Goal: Information Seeking & Learning: Understand process/instructions

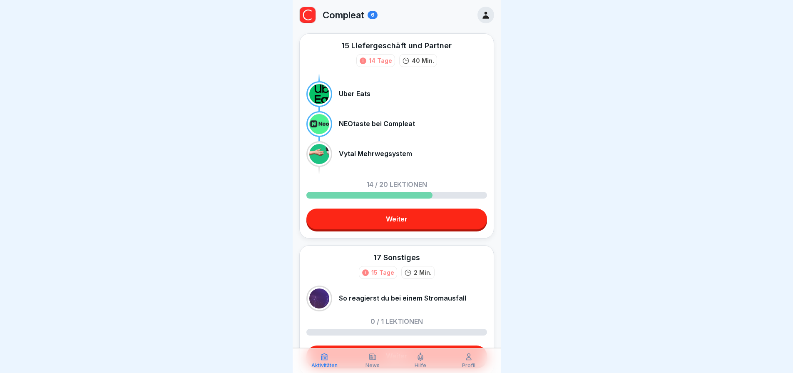
click at [427, 234] on div "15 Liefergeschäft und Partner 14 Tage 40 Min. Uber Eats NEOtaste bei Compleat V…" at bounding box center [396, 135] width 195 height 205
click at [416, 213] on link "Weiter" at bounding box center [397, 219] width 181 height 21
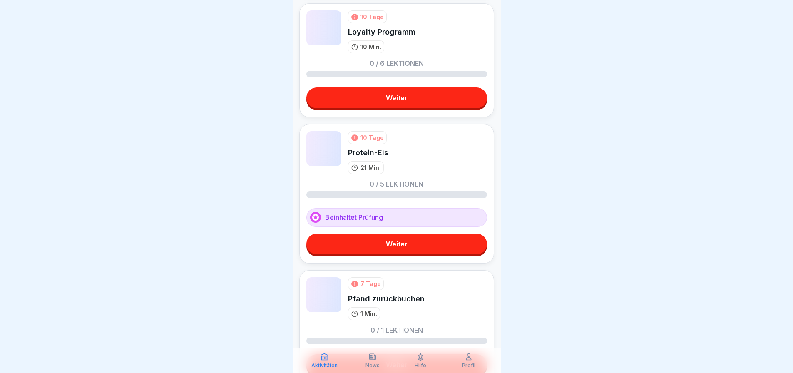
scroll to position [3, 0]
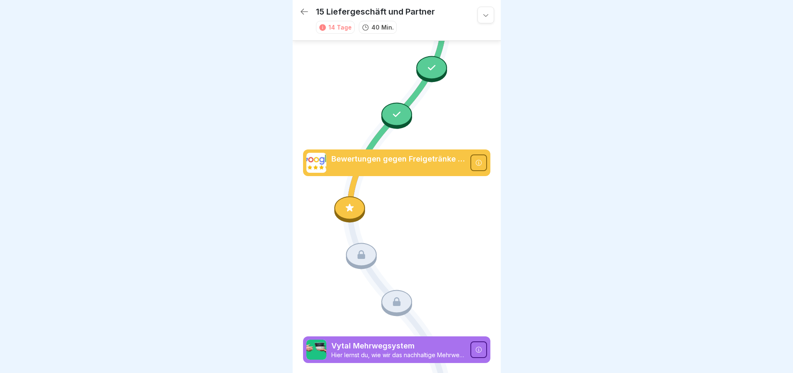
click at [350, 203] on icon at bounding box center [349, 208] width 11 height 11
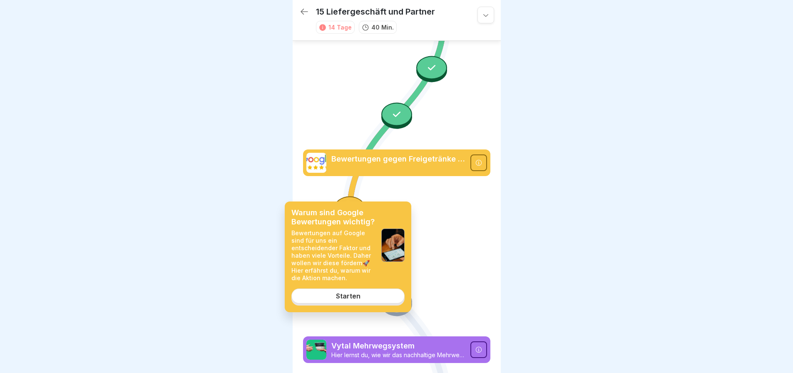
click at [349, 294] on div "Starten" at bounding box center [348, 295] width 25 height 7
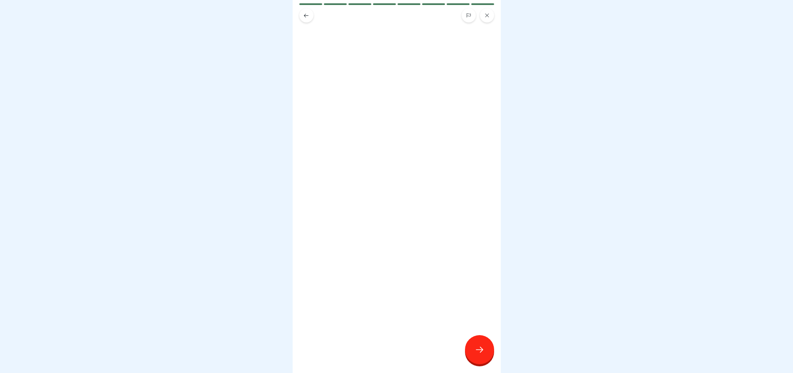
click at [477, 355] on icon at bounding box center [480, 350] width 10 height 10
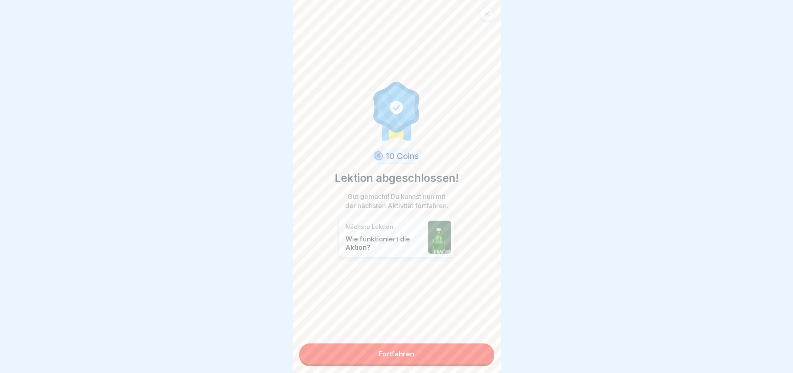
click at [403, 355] on link "Fortfahren" at bounding box center [396, 354] width 195 height 21
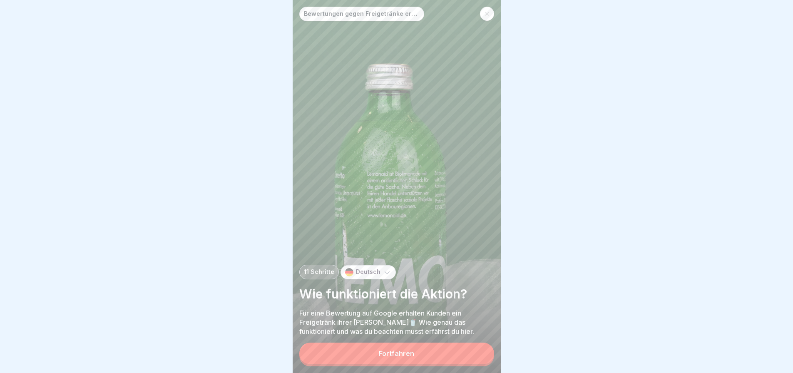
click at [596, 37] on div at bounding box center [396, 186] width 793 height 373
